Goal: Find specific page/section: Find specific page/section

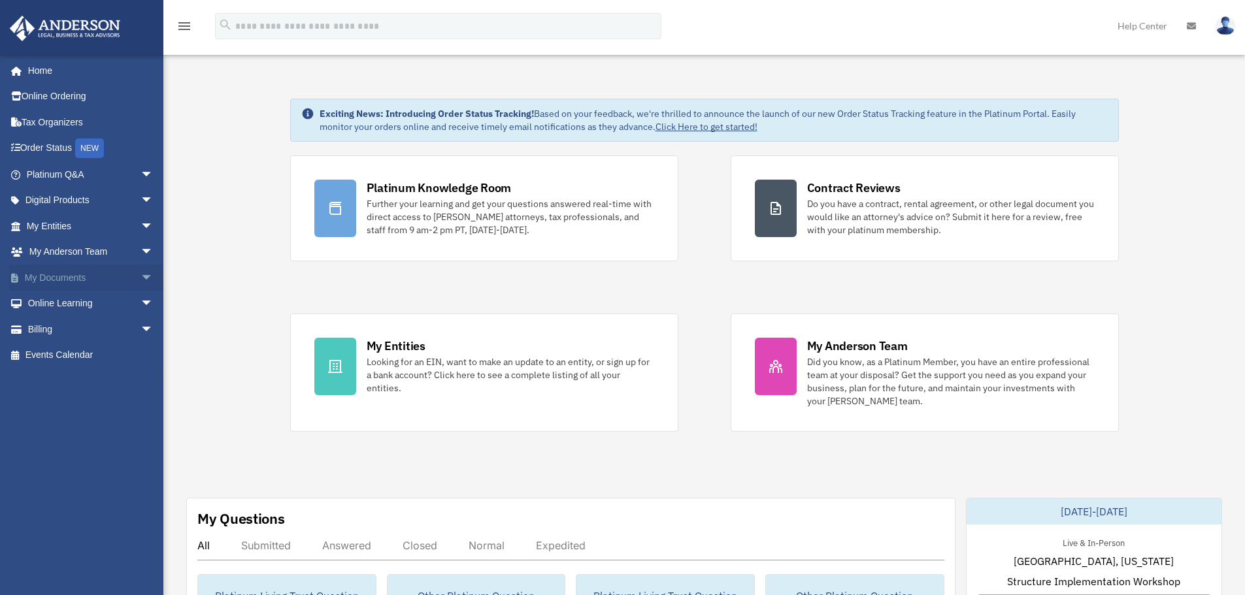
click at [141, 276] on span "arrow_drop_down" at bounding box center [154, 278] width 26 height 27
click at [54, 302] on link "Box" at bounding box center [95, 304] width 155 height 26
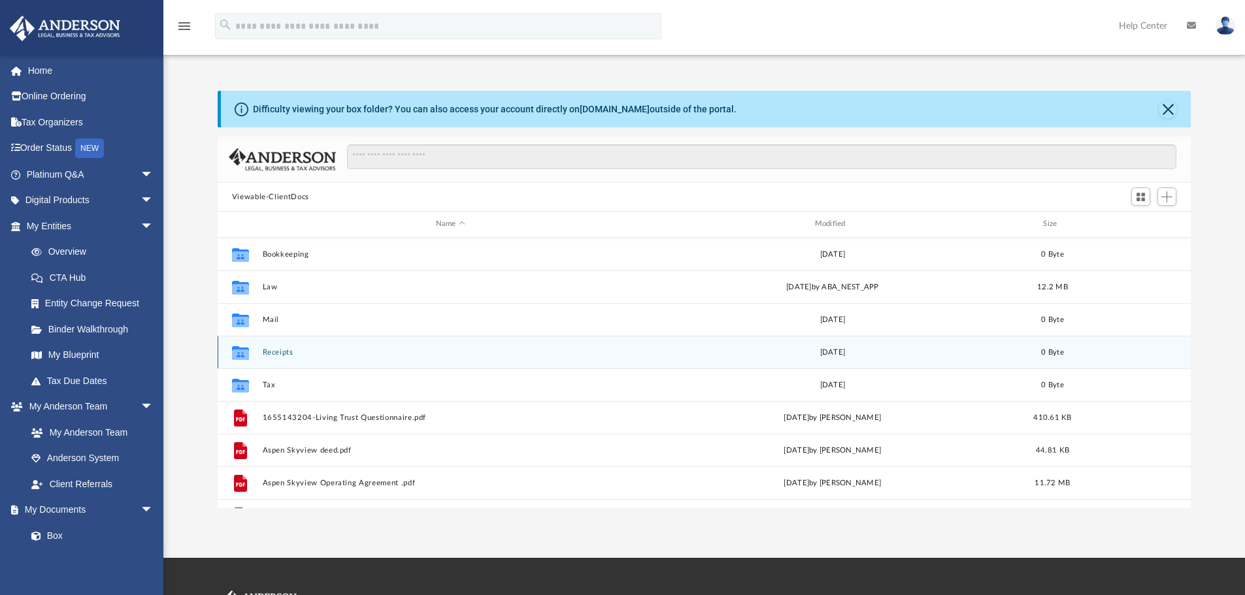
scroll to position [288, 963]
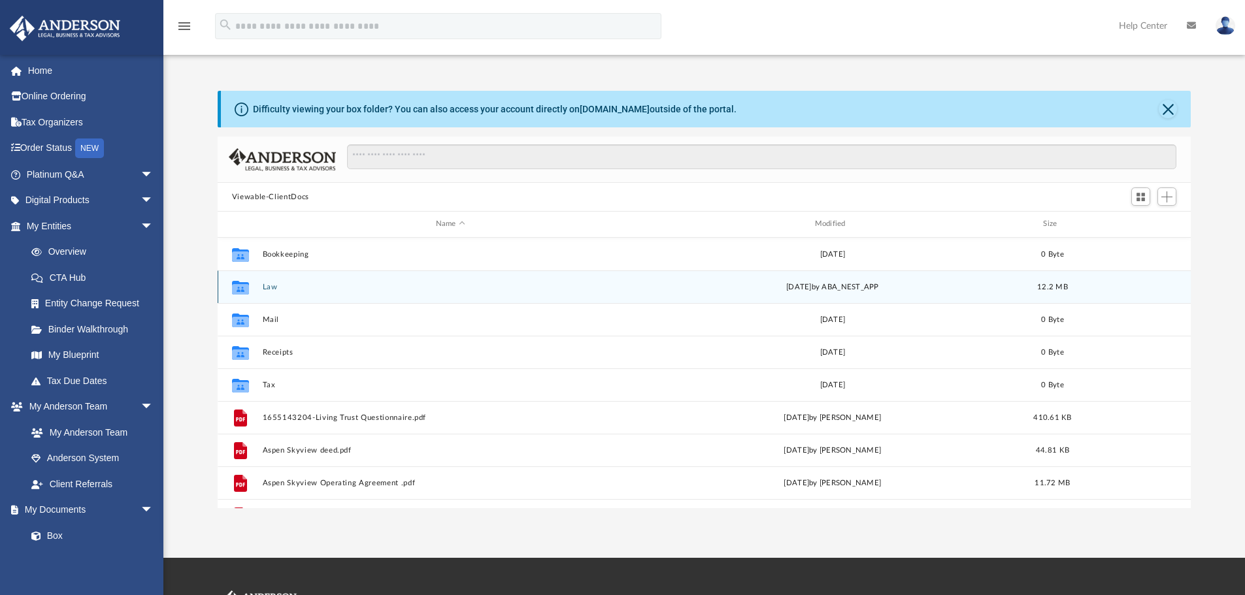
click at [309, 287] on button "Law" at bounding box center [450, 287] width 376 height 8
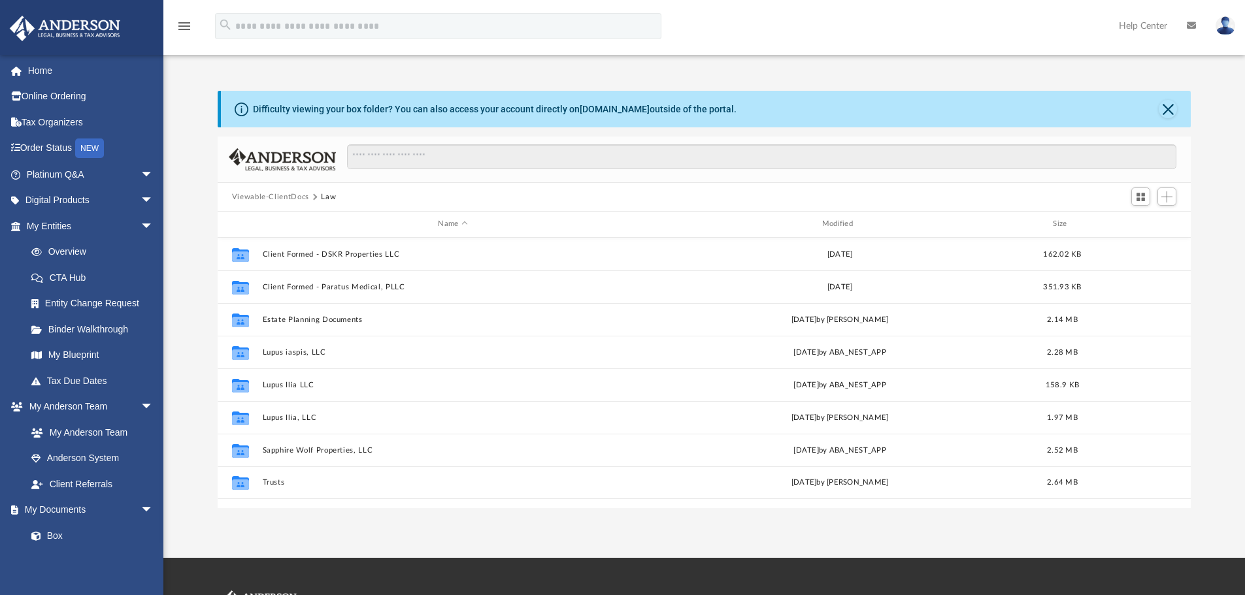
click at [1231, 31] on img at bounding box center [1226, 25] width 20 height 19
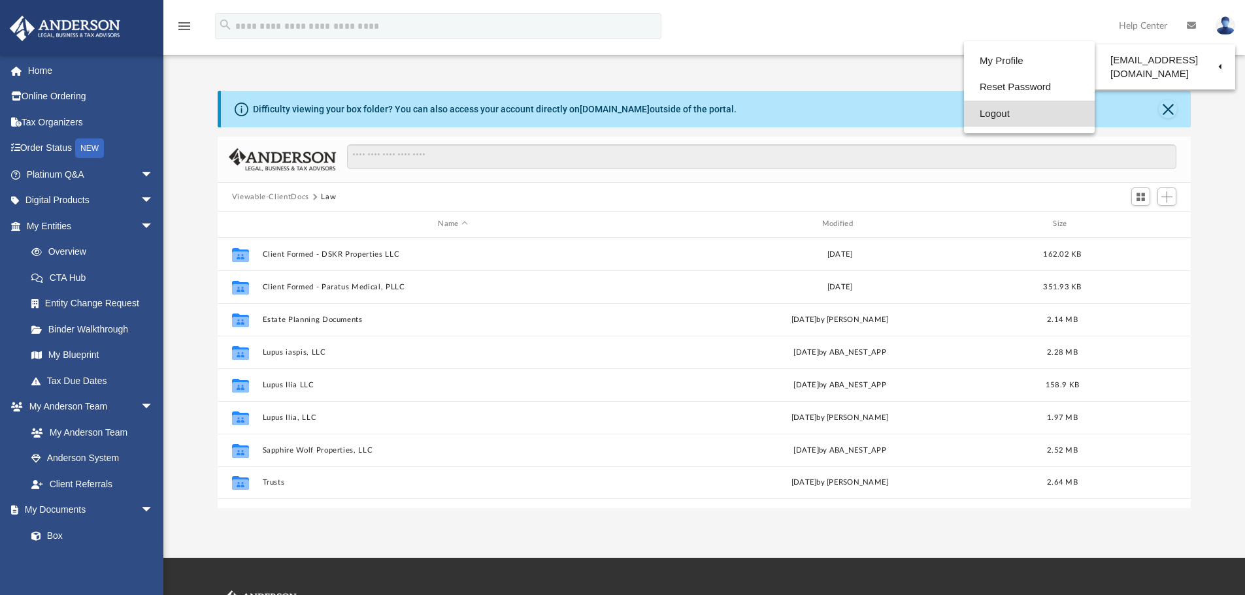
click at [997, 113] on link "Logout" at bounding box center [1029, 114] width 131 height 27
